Goal: Task Accomplishment & Management: Use online tool/utility

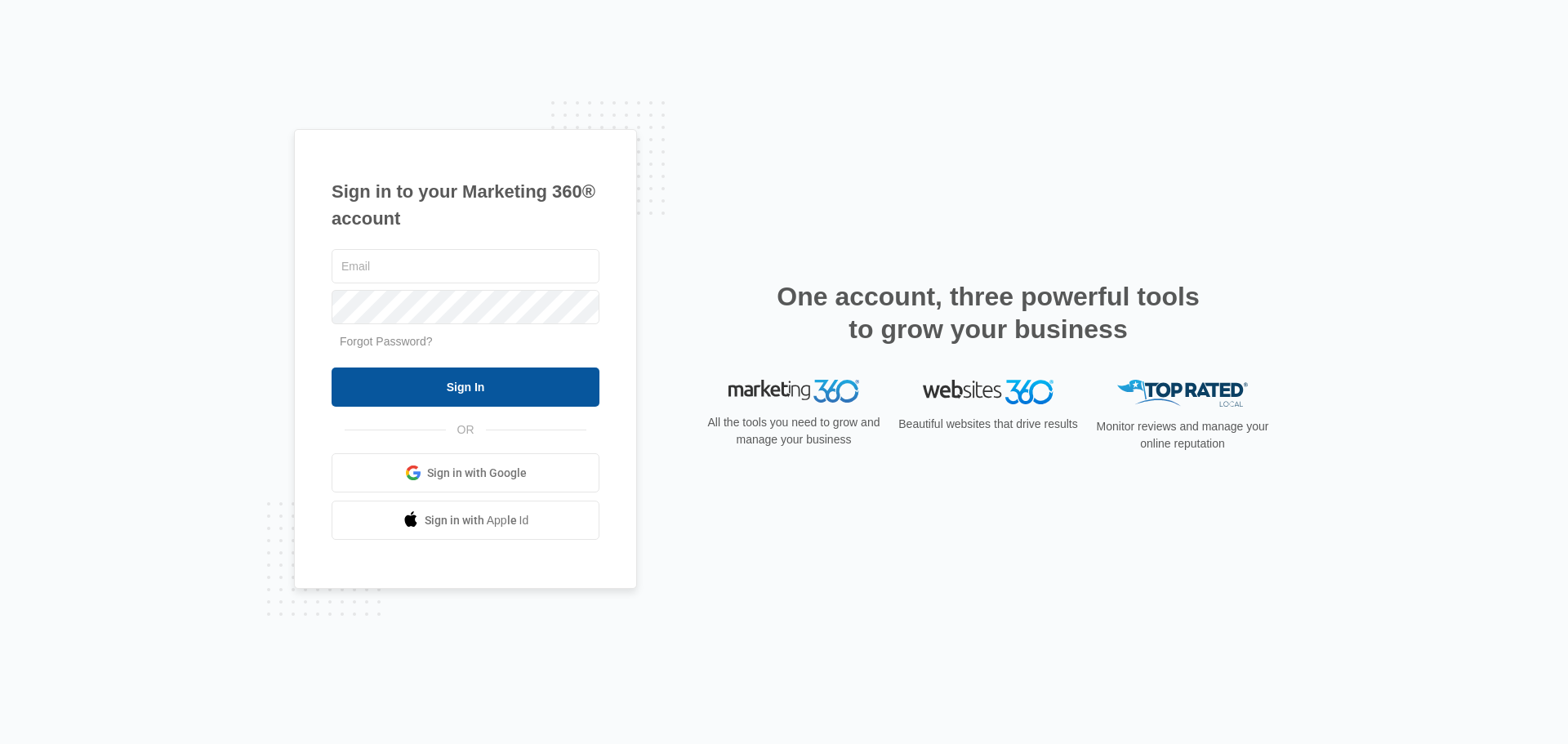
type input "[PERSON_NAME][EMAIL_ADDRESS][DOMAIN_NAME]"
click at [496, 372] on input "Sign In" at bounding box center [466, 386] width 268 height 39
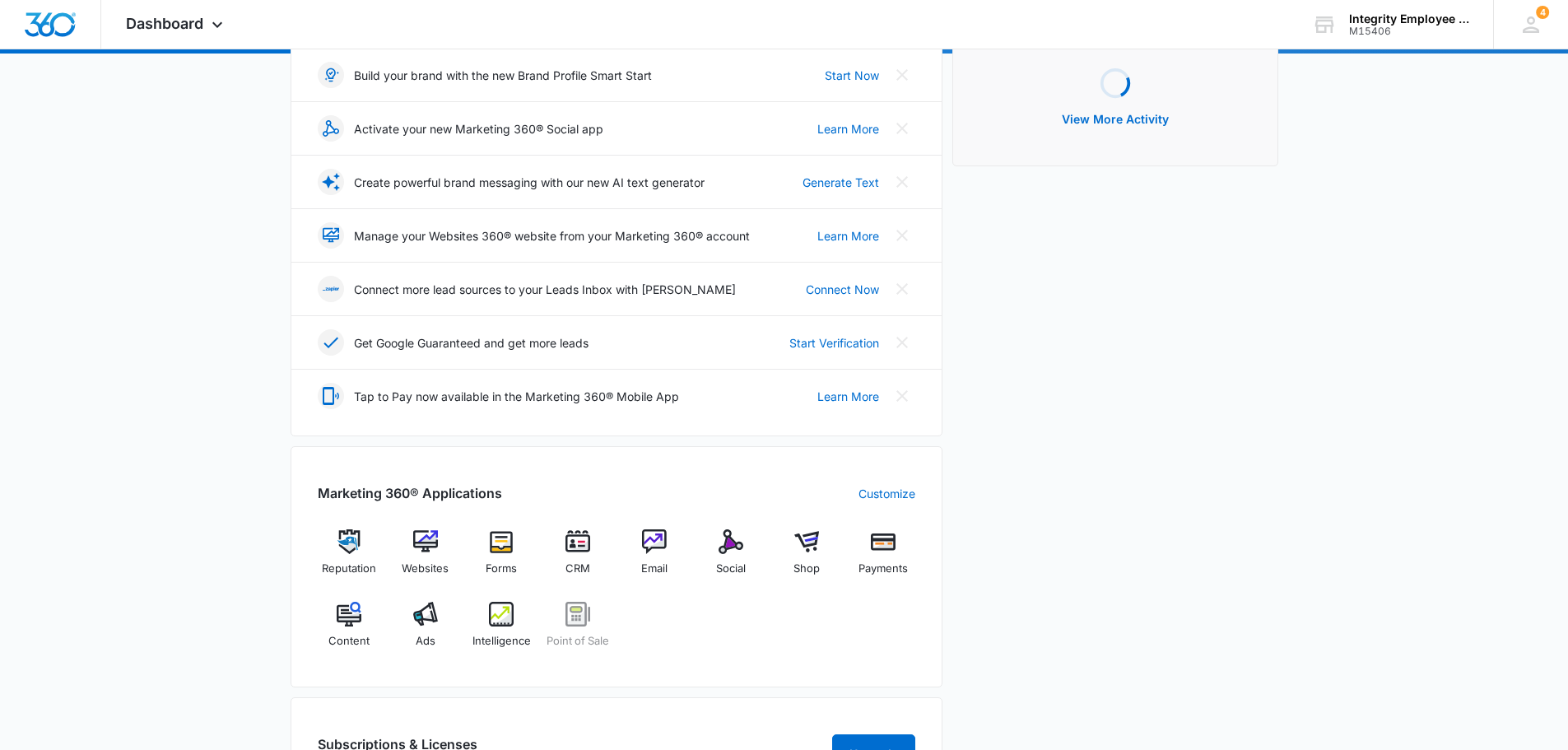
scroll to position [247, 0]
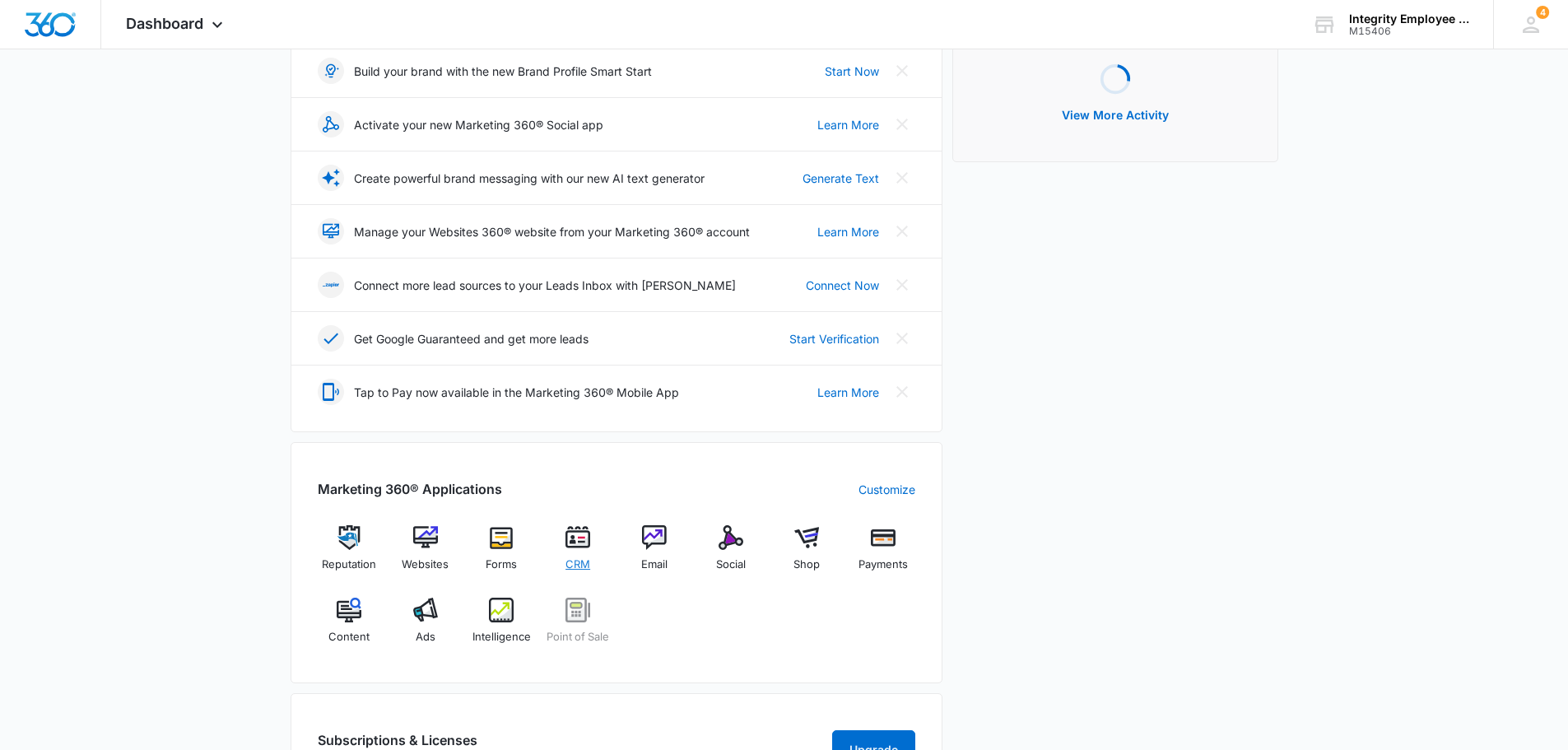
click at [573, 548] on img at bounding box center [578, 538] width 25 height 25
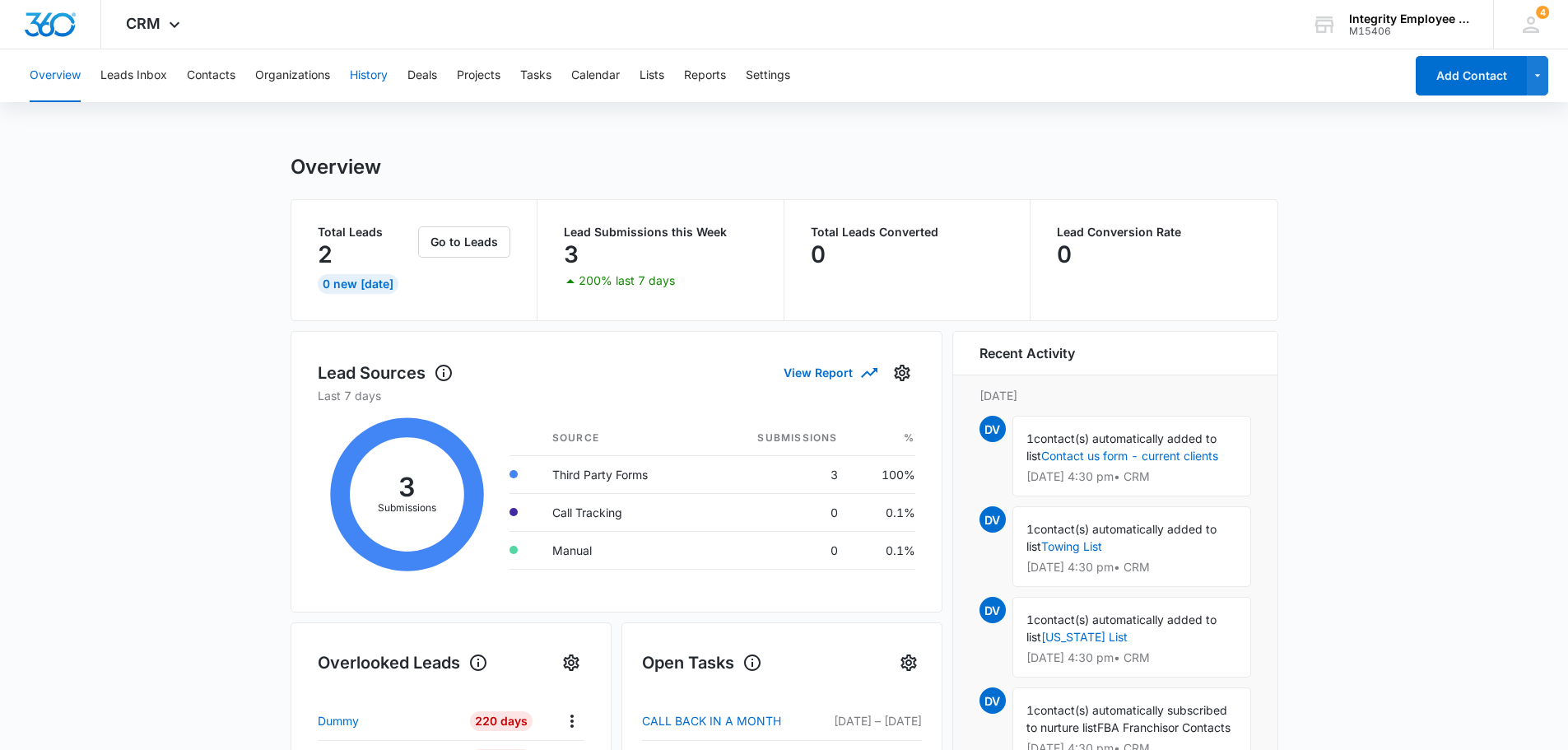
click at [388, 78] on button "History" at bounding box center [368, 75] width 38 height 52
